Goal: Task Accomplishment & Management: Manage account settings

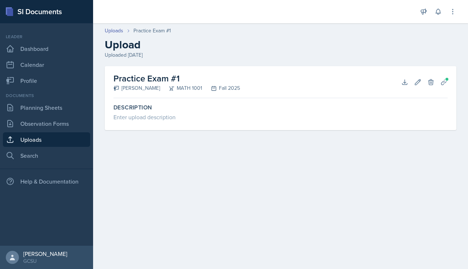
click at [260, 159] on main "Uploads Practice Exam #1 Upload Uploaded [DATE] Practice Exam #1 [PERSON_NAME] …" at bounding box center [280, 146] width 375 height 246
click at [56, 106] on link "Planning Sheets" at bounding box center [46, 107] width 87 height 15
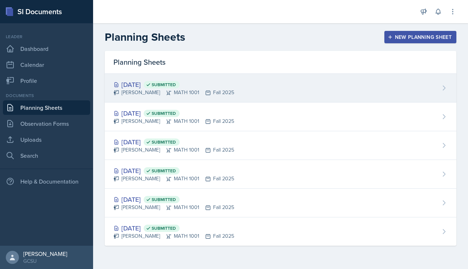
click at [142, 83] on div "[DATE] Submitted" at bounding box center [173, 85] width 121 height 10
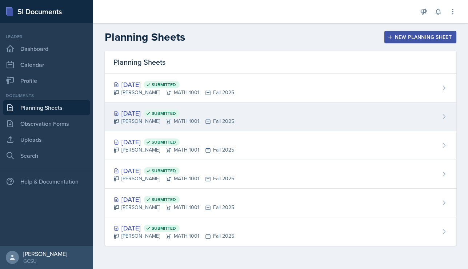
click at [144, 108] on div "[DATE] Submitted" at bounding box center [173, 113] width 121 height 10
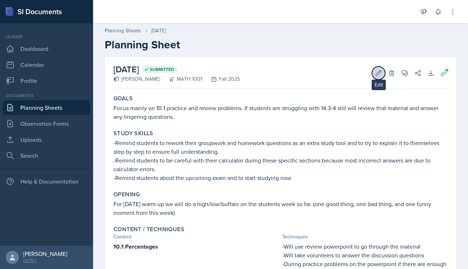
click at [379, 71] on icon at bounding box center [378, 72] width 5 height 5
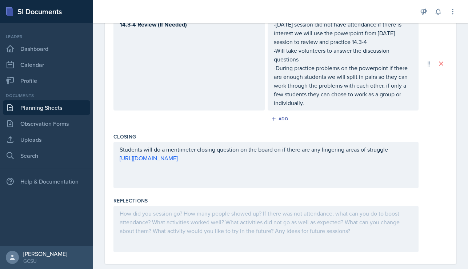
scroll to position [363, 0]
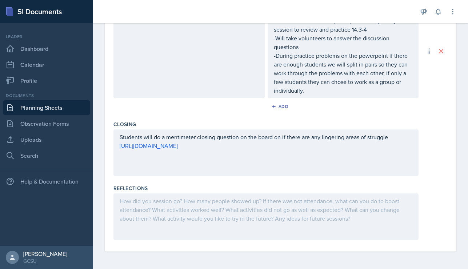
click at [189, 202] on div at bounding box center [265, 216] width 305 height 47
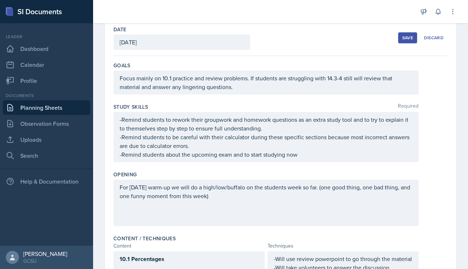
scroll to position [0, 0]
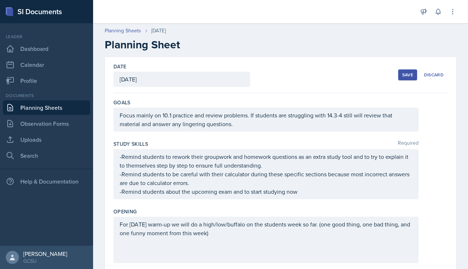
click at [403, 75] on div "Save" at bounding box center [407, 75] width 11 height 6
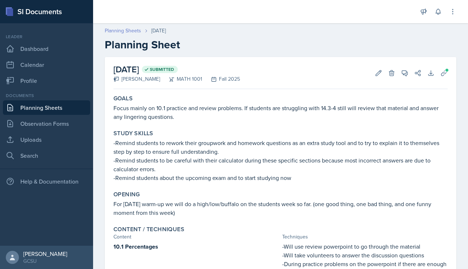
click at [123, 31] on link "Planning Sheets" at bounding box center [123, 31] width 36 height 8
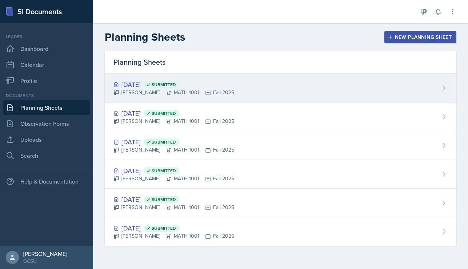
click at [152, 86] on div "[DATE] Submitted" at bounding box center [173, 85] width 121 height 10
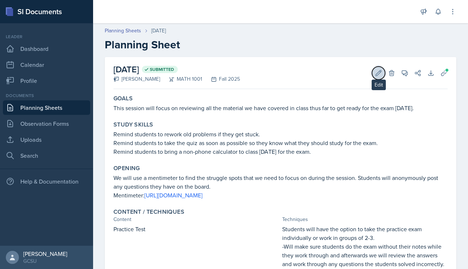
click at [382, 74] on button "Edit" at bounding box center [378, 73] width 13 height 13
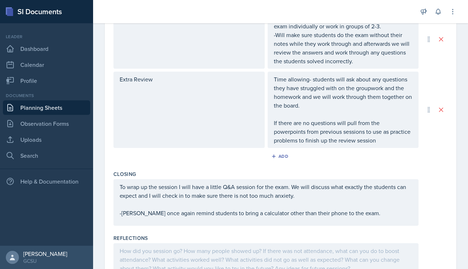
scroll to position [325, 0]
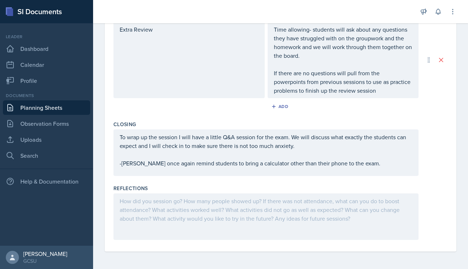
click at [184, 205] on div at bounding box center [265, 216] width 305 height 47
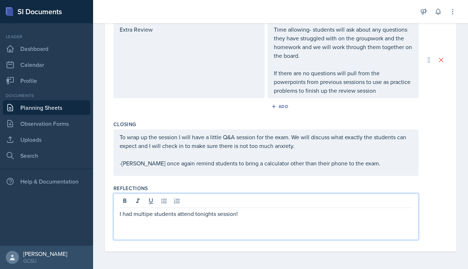
click at [142, 214] on p "I had multipe students attend tonights session!" at bounding box center [266, 214] width 293 height 9
click at [247, 214] on p "I had multiple students attend tonights session!" at bounding box center [266, 214] width 293 height 9
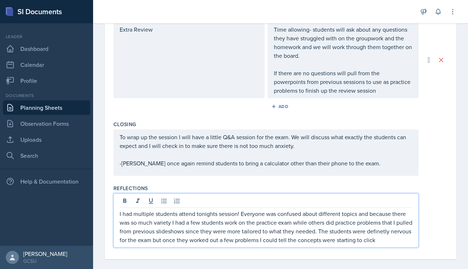
click at [396, 230] on p "I had multiple students attend tonights session! Everyone was confused about di…" at bounding box center [266, 227] width 293 height 35
click at [400, 242] on p "I had multiple students attend tonights session! Everyone was confused about di…" at bounding box center [266, 227] width 293 height 35
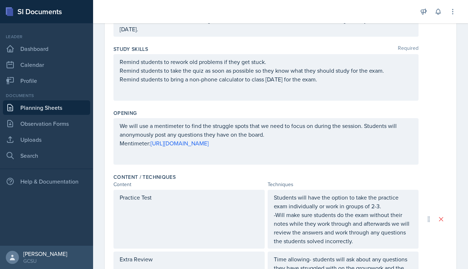
scroll to position [0, 0]
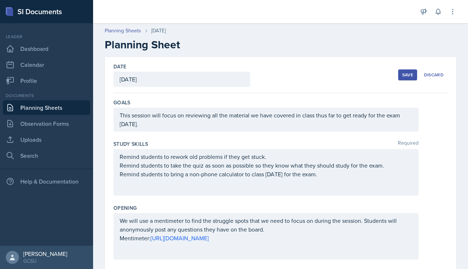
click at [408, 74] on div "Save" at bounding box center [407, 75] width 11 height 6
